Goal: Task Accomplishment & Management: Manage account settings

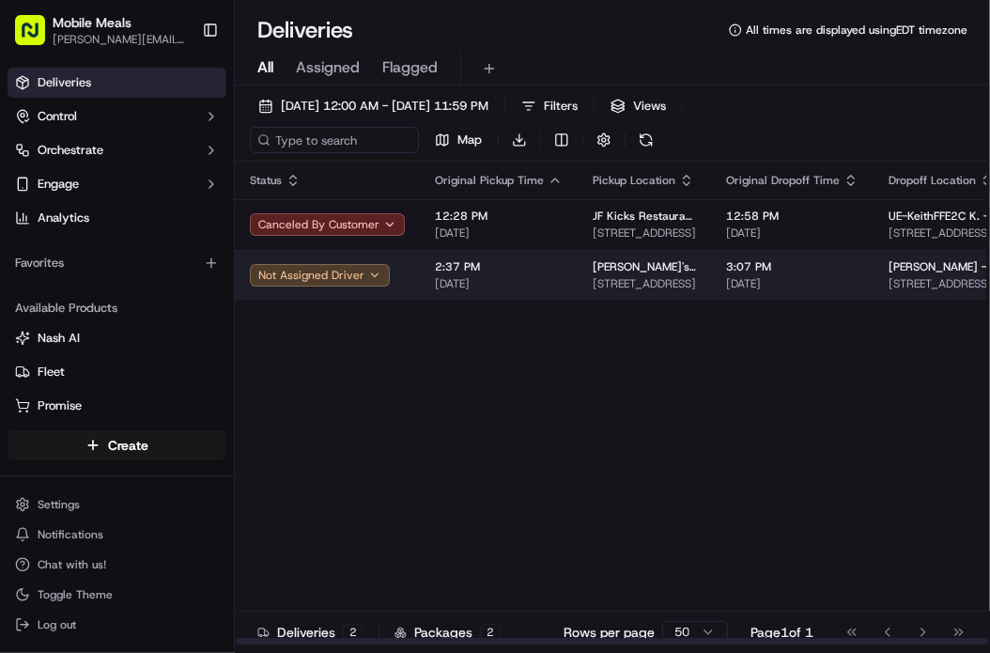
click at [437, 269] on span "2:37 PM" at bounding box center [499, 266] width 128 height 15
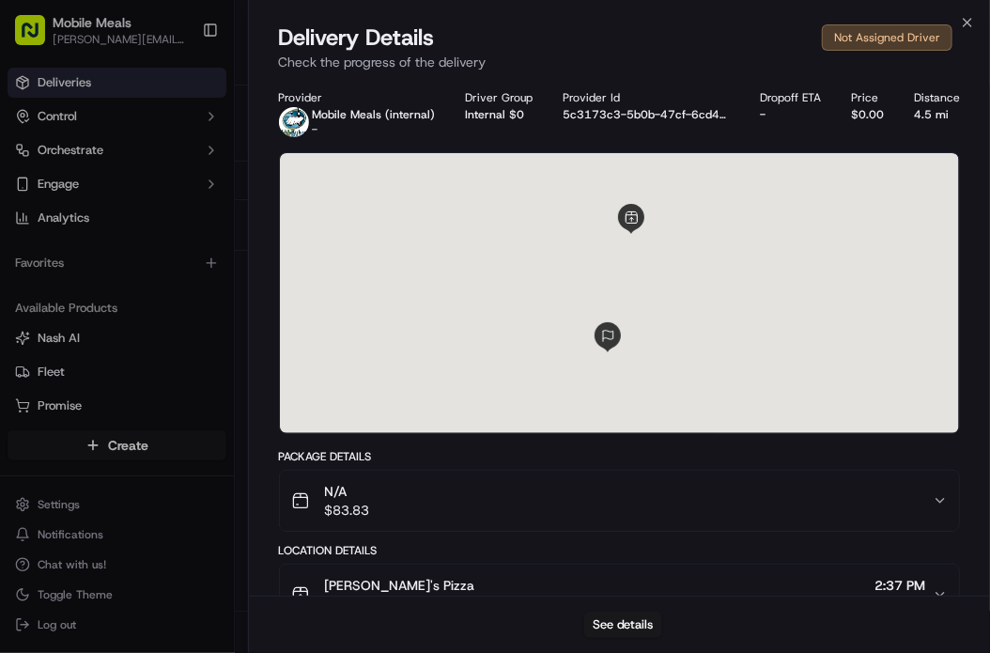
click at [886, 54] on p "Check the progress of the delivery" at bounding box center [620, 62] width 682 height 19
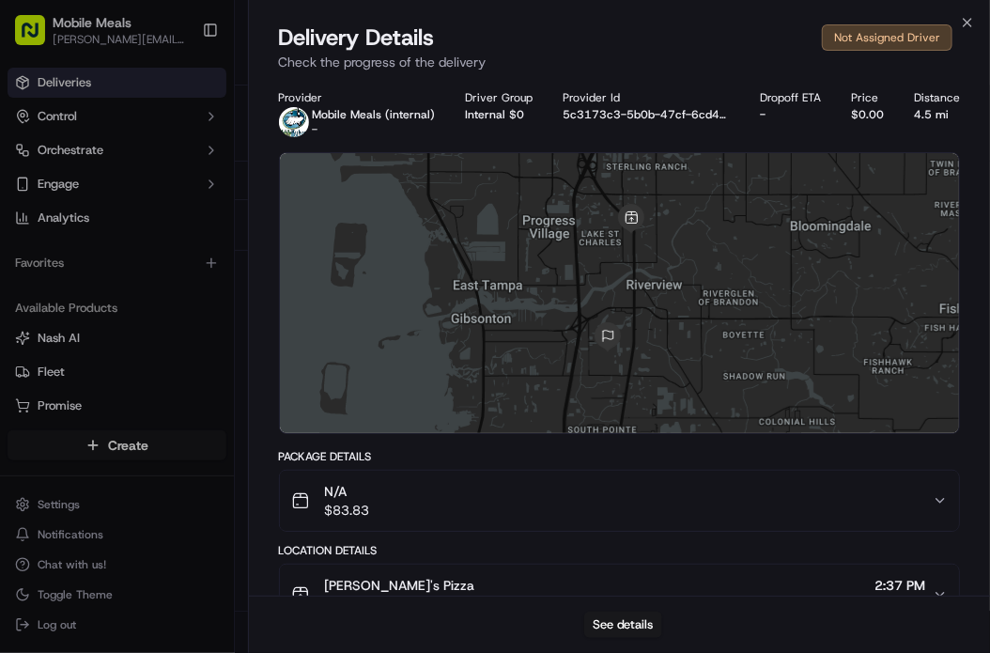
click at [893, 42] on div "Not Assigned Driver" at bounding box center [887, 37] width 131 height 26
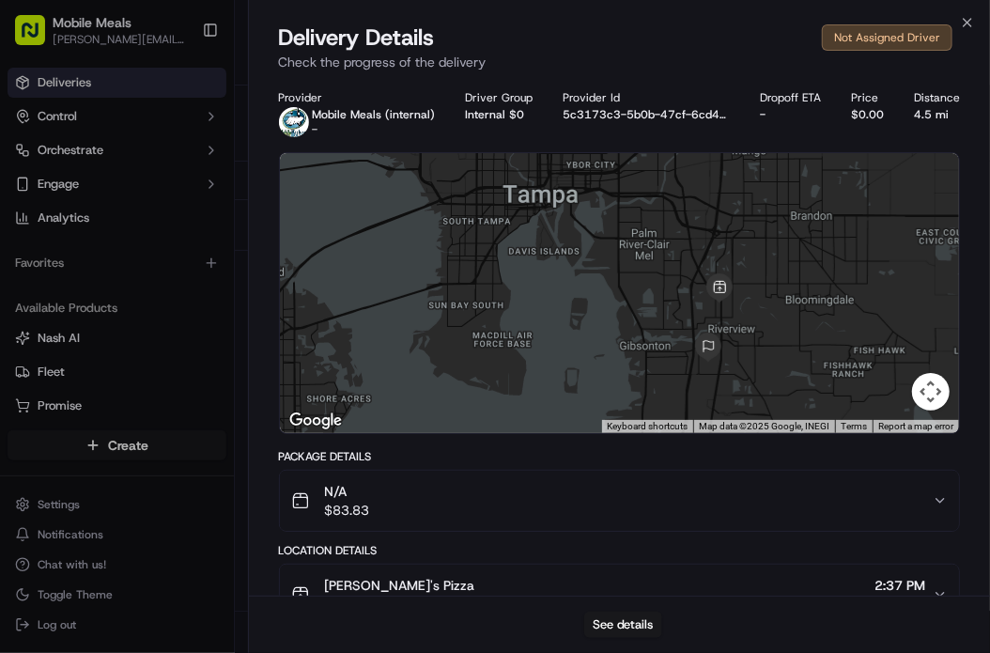
click at [634, 639] on div "See details" at bounding box center [620, 623] width 742 height 57
click at [639, 623] on button "See details" at bounding box center [623, 624] width 78 height 26
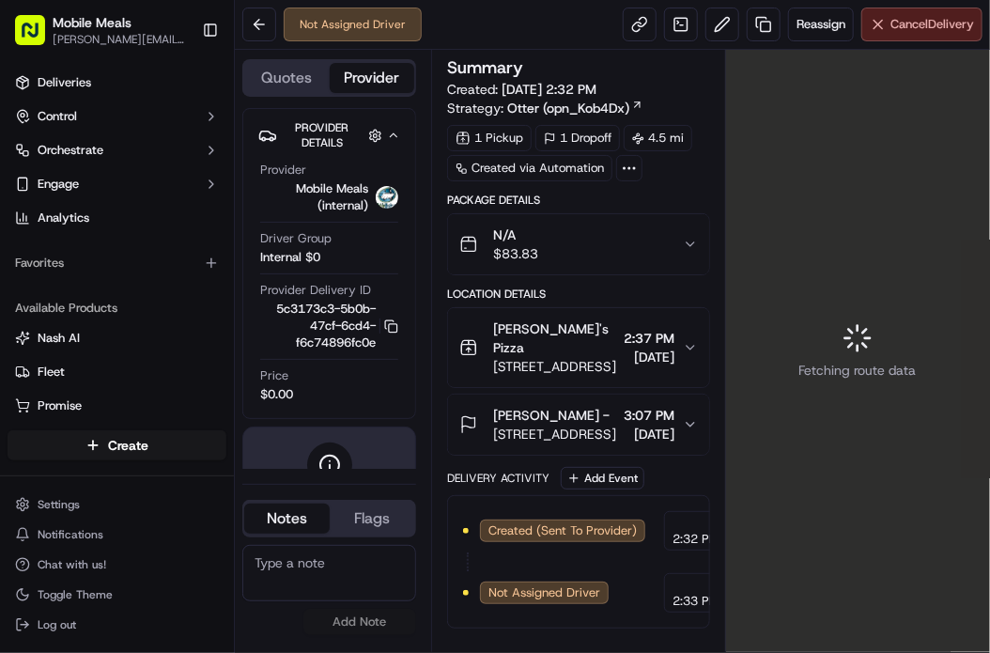
click at [922, 12] on button "Cancel Delivery" at bounding box center [921, 25] width 121 height 34
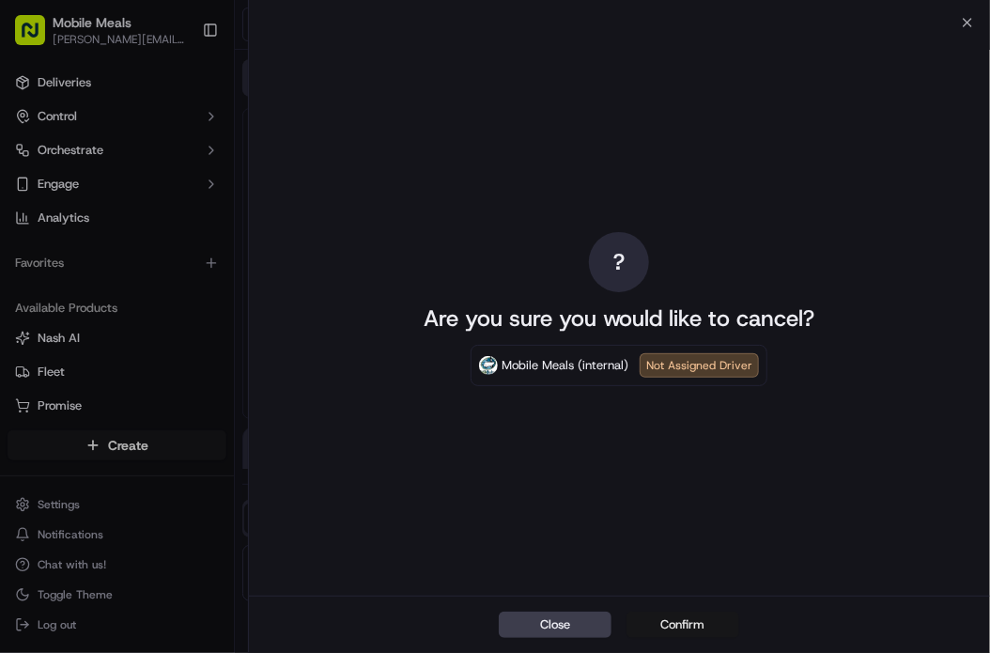
click at [708, 626] on button "Confirm" at bounding box center [682, 624] width 113 height 26
